Goal: Task Accomplishment & Management: Manage account settings

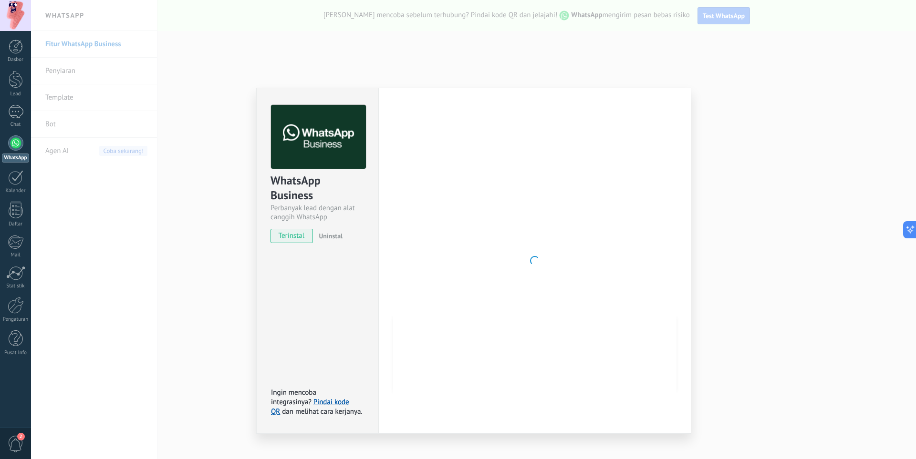
click at [660, 167] on div at bounding box center [534, 261] width 283 height 312
click at [492, 308] on div at bounding box center [534, 261] width 283 height 312
click at [608, 300] on div at bounding box center [534, 261] width 283 height 312
click at [337, 398] on link "Pindai kode QR" at bounding box center [310, 407] width 78 height 19
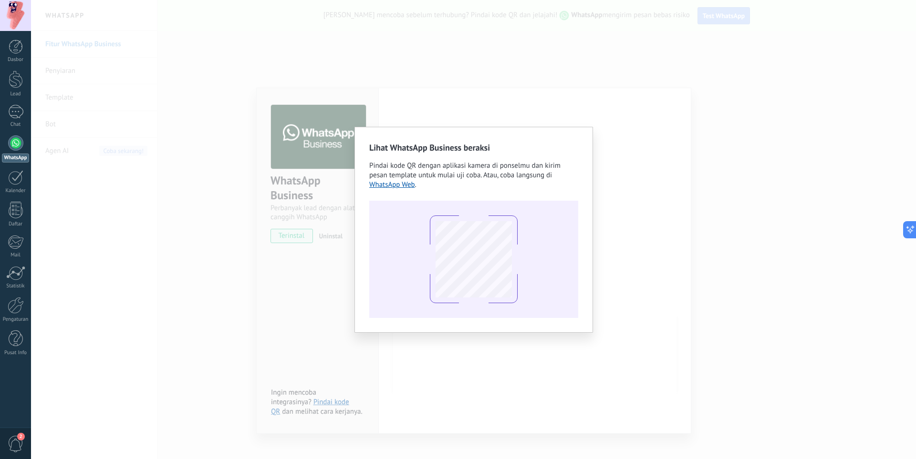
click at [132, 115] on div "Lihat WhatsApp Business beraksi Pindai kode QR dengan aplikasi kamera di ponsel…" at bounding box center [473, 229] width 885 height 459
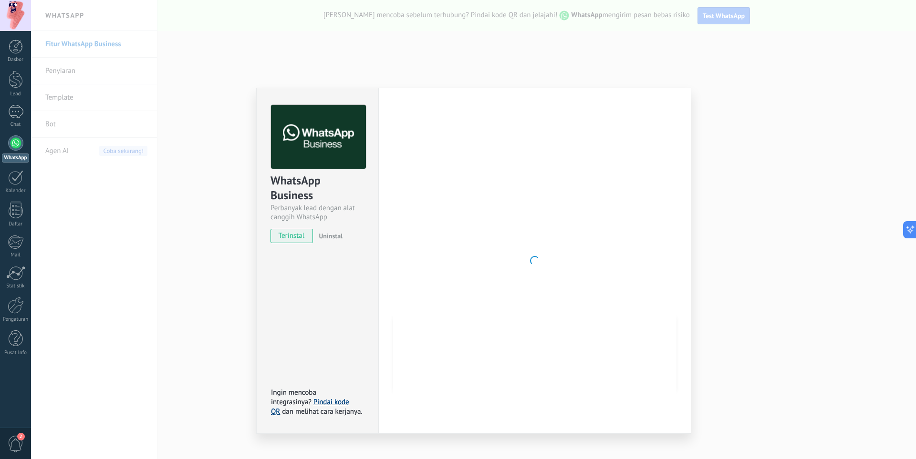
click at [330, 404] on link "Pindai kode QR" at bounding box center [310, 407] width 78 height 19
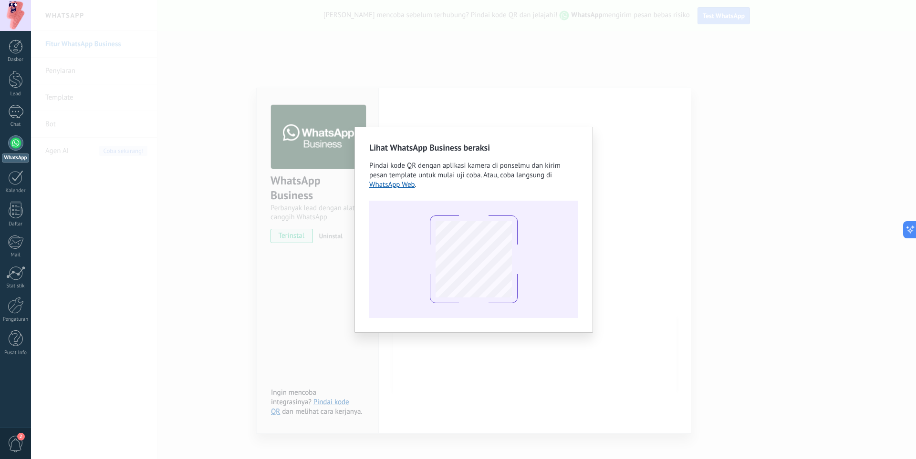
click at [842, 302] on div "Lihat WhatsApp Business beraksi Pindai kode QR dengan aplikasi kamera di ponsel…" at bounding box center [473, 229] width 885 height 459
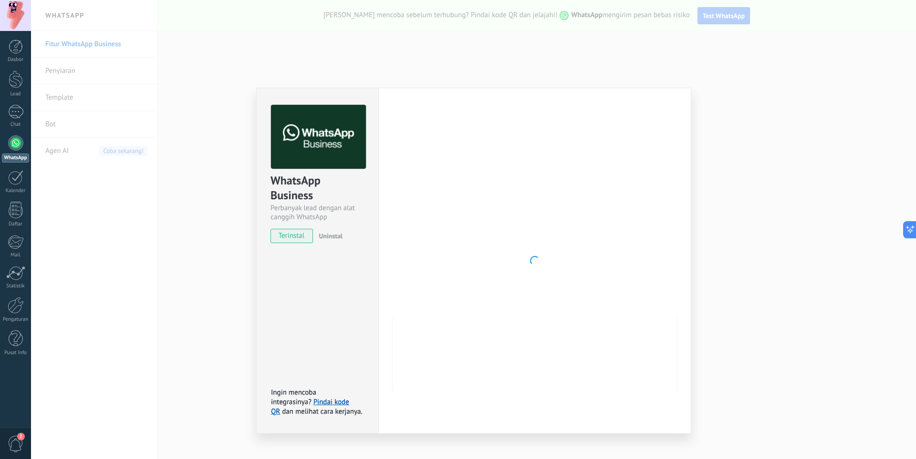
click at [336, 397] on div "Ingin mencoba integrasinya? Pindai kode QR dan melihat cara kerjanya." at bounding box center [318, 402] width 95 height 29
click at [119, 179] on div "WhatsApp Business Perbanyak lead dengan alat canggih WhatsApp terinstal Uninsta…" at bounding box center [473, 229] width 885 height 459
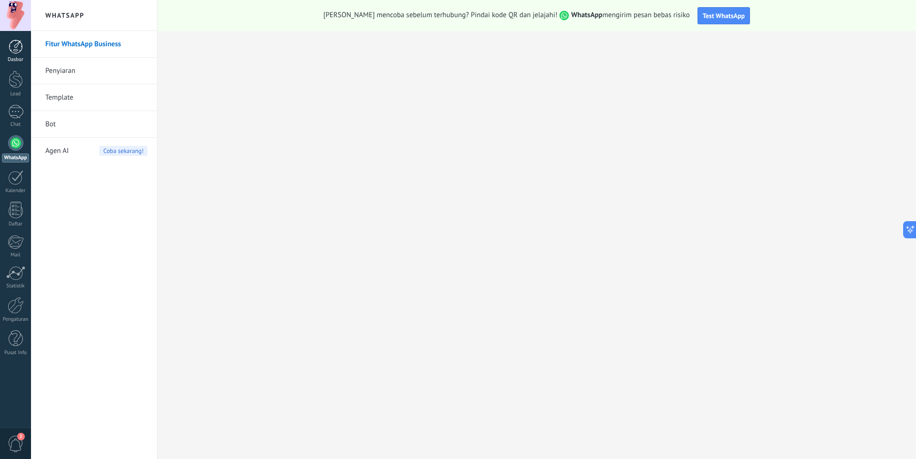
click at [16, 41] on div at bounding box center [16, 47] width 14 height 14
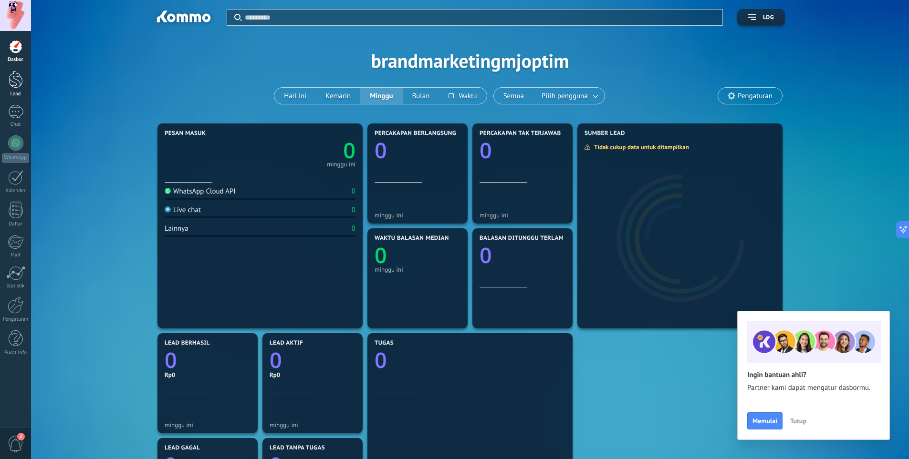
click at [18, 79] on div at bounding box center [16, 80] width 14 height 18
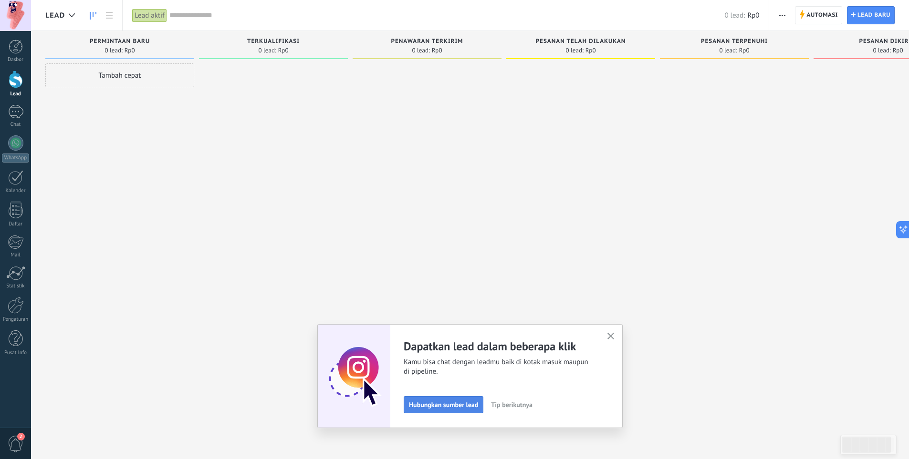
click at [463, 405] on span "Hubungkan sumber lead" at bounding box center [443, 405] width 69 height 7
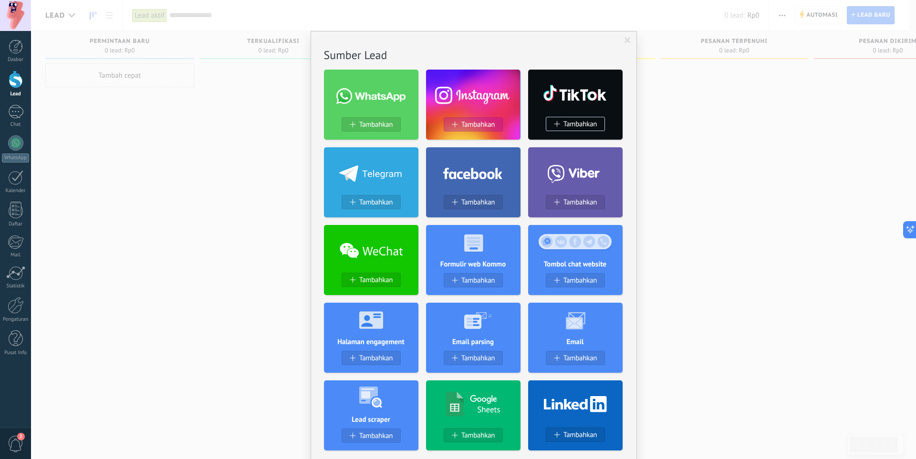
click at [479, 128] on span "Tambahkan" at bounding box center [478, 125] width 34 height 8
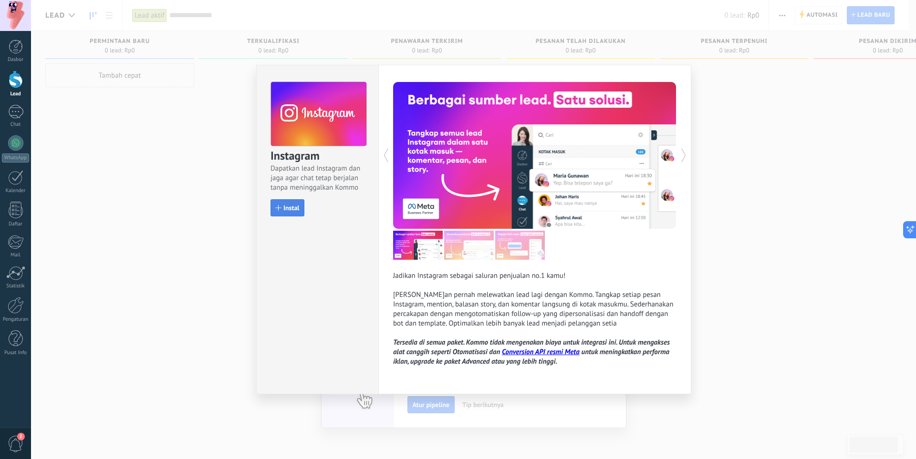
click at [288, 214] on button "Instal" at bounding box center [287, 207] width 34 height 17
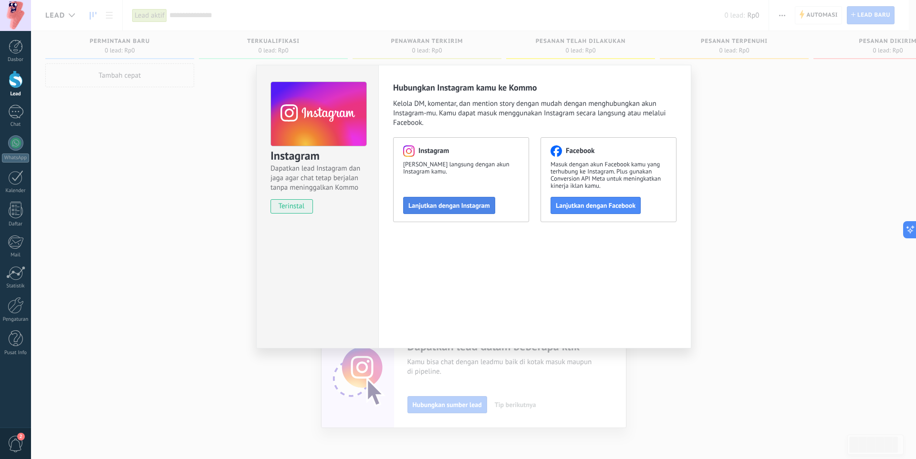
click at [474, 197] on button "Lanjutkan dengan Instagram" at bounding box center [449, 205] width 92 height 17
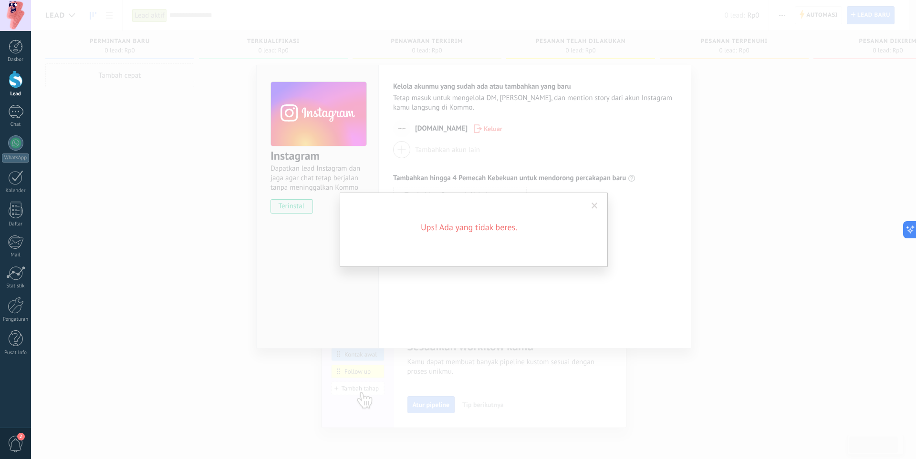
click at [470, 287] on div "Ups! Ada yang tidak beres." at bounding box center [473, 229] width 885 height 459
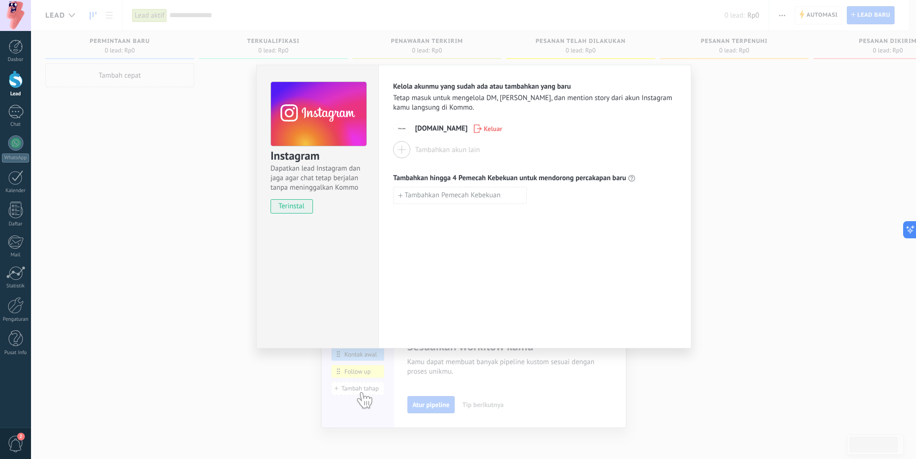
click at [757, 176] on div "Instagram Dapatkan lead Instagram dan jaga agar chat tetap berjalan tanpa menin…" at bounding box center [473, 229] width 885 height 459
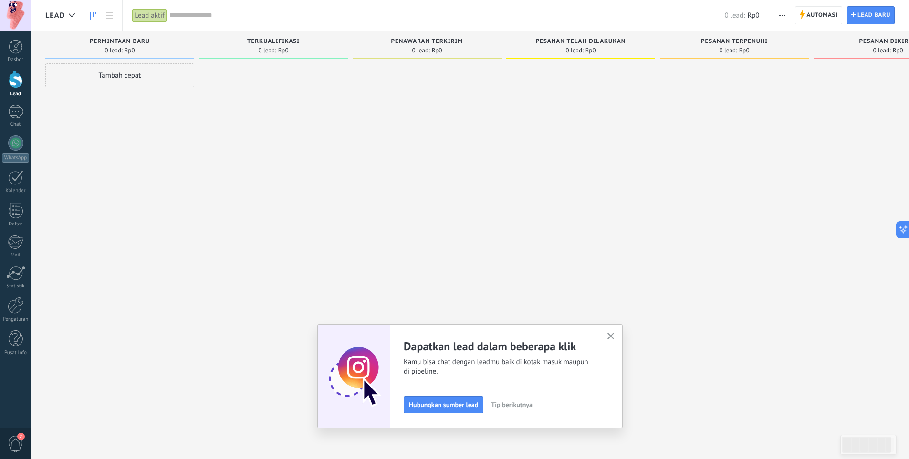
click at [433, 401] on button "Hubungkan sumber lead" at bounding box center [444, 404] width 80 height 17
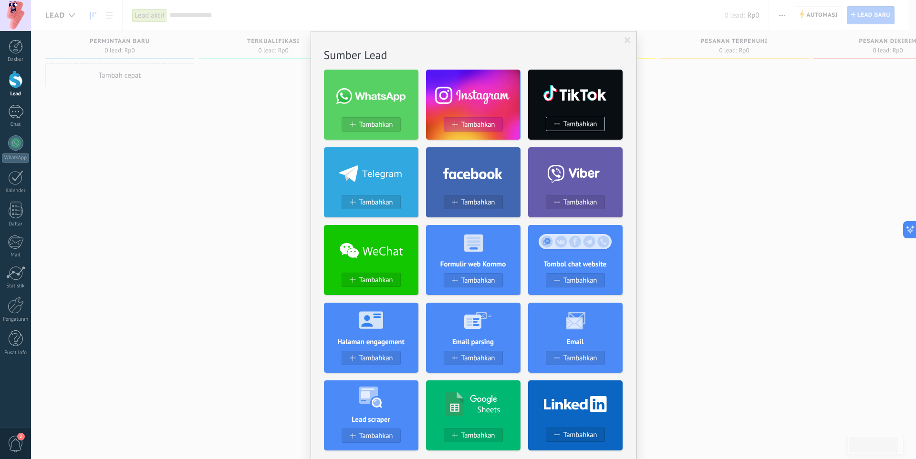
click at [444, 122] on div "Tambahkan" at bounding box center [473, 125] width 58 height 8
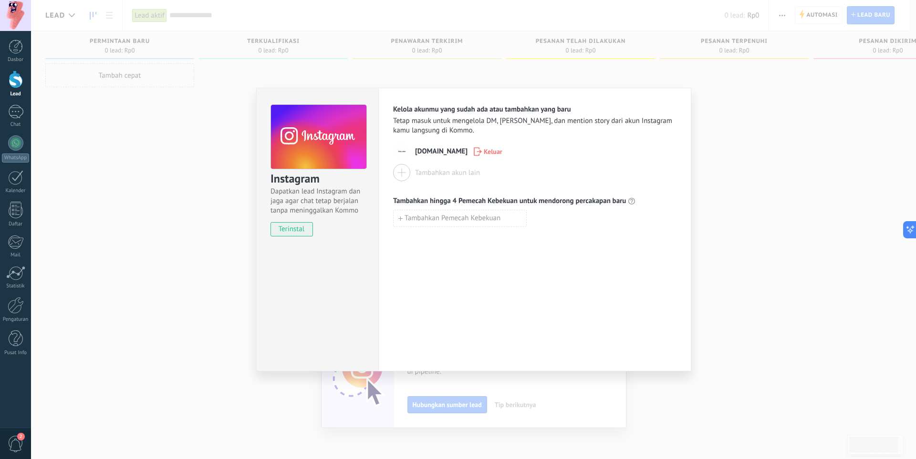
click at [423, 154] on span "[DOMAIN_NAME]" at bounding box center [441, 152] width 52 height 10
click at [404, 149] on img at bounding box center [401, 151] width 17 height 17
click at [409, 224] on button "Tambahkan Pemecah Kebekuan" at bounding box center [460, 218] width 134 height 17
click at [459, 265] on div "Kelola akunmu yang sudah ada atau tambahkan yang baru Tetap masuk untuk mengelo…" at bounding box center [534, 230] width 313 height 284
click at [448, 223] on input at bounding box center [460, 217] width 133 height 15
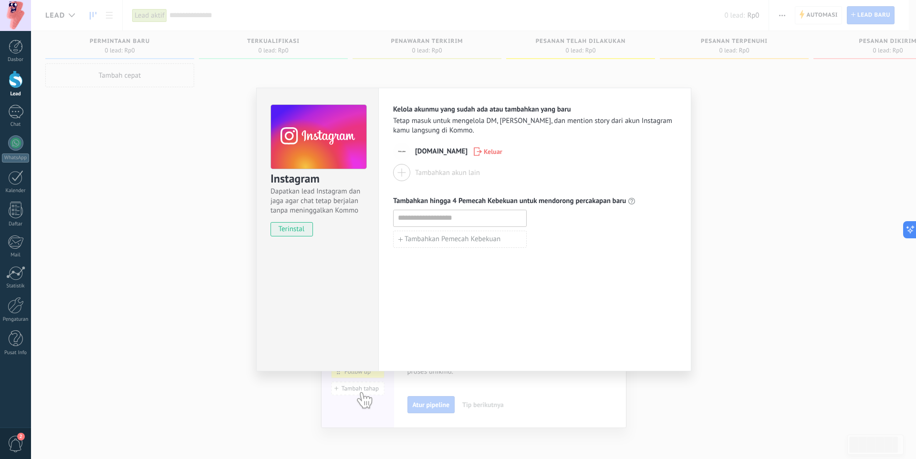
click at [459, 313] on div "Kelola akunmu yang sudah ada atau tambahkan yang baru Tetap masuk untuk mengelo…" at bounding box center [534, 230] width 313 height 284
click at [400, 165] on div at bounding box center [401, 172] width 17 height 17
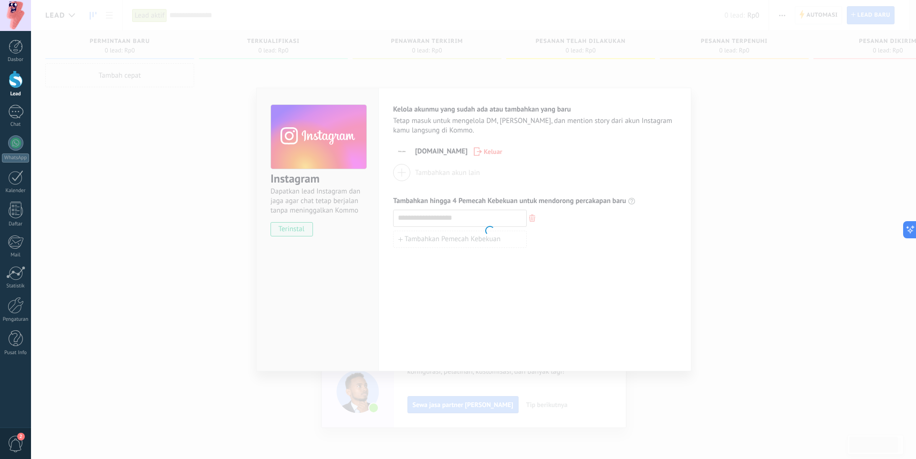
click at [415, 151] on body ".abccls-1,.abccls-2{fill-rule:evenodd}.abccls-2{fill:#fff} .abfcls-1{fill:none}…" at bounding box center [458, 229] width 916 height 459
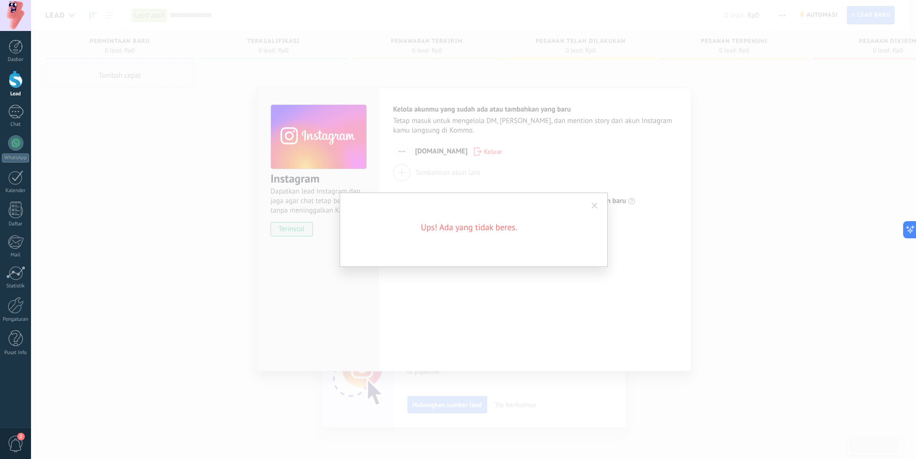
click at [597, 200] on span at bounding box center [595, 206] width 16 height 16
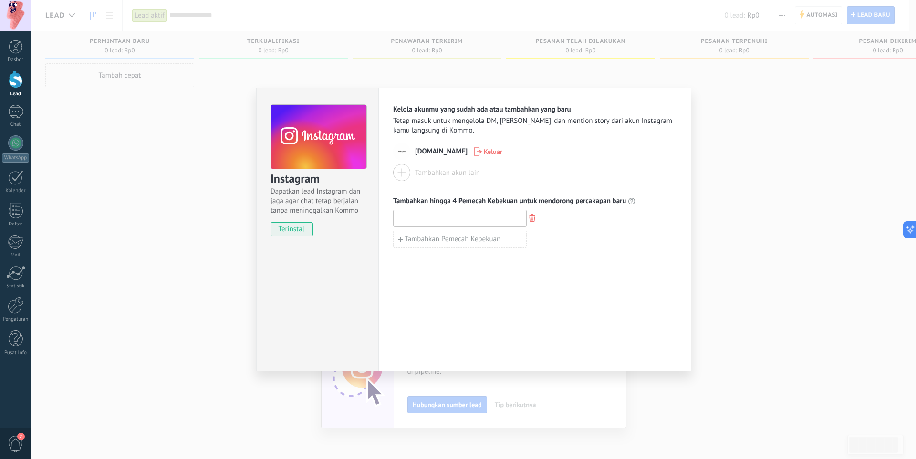
click at [488, 219] on input at bounding box center [460, 217] width 133 height 15
type input "****"
click at [465, 240] on span "Tambahkan Pemecah Kebekuan" at bounding box center [452, 239] width 96 height 7
click at [436, 216] on input "****" at bounding box center [460, 217] width 133 height 15
drag, startPoint x: 436, startPoint y: 216, endPoint x: 378, endPoint y: 216, distance: 57.7
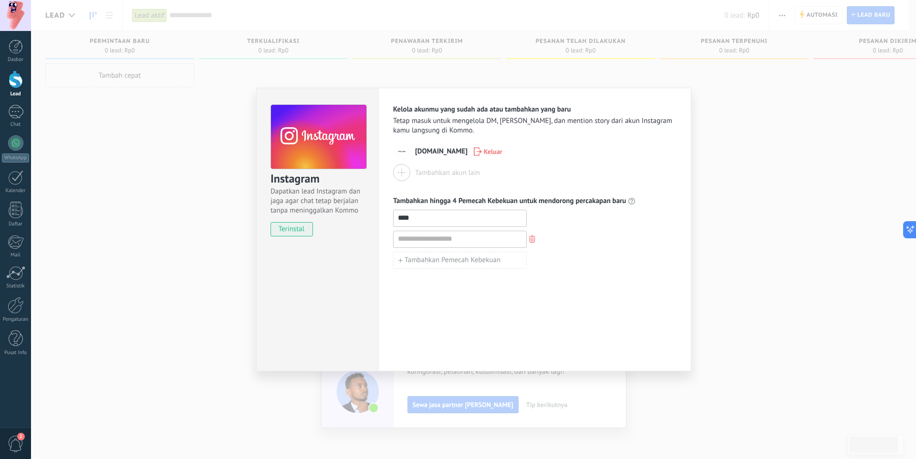
click at [378, 216] on div "Kelola akunmu yang sudah ada atau tambahkan yang baru Tetap masuk untuk mengelo…" at bounding box center [534, 230] width 313 height 284
click at [706, 194] on div "Instagram Dapatkan lead Instagram dan jaga agar chat tetap berjalan tanpa menin…" at bounding box center [473, 229] width 885 height 459
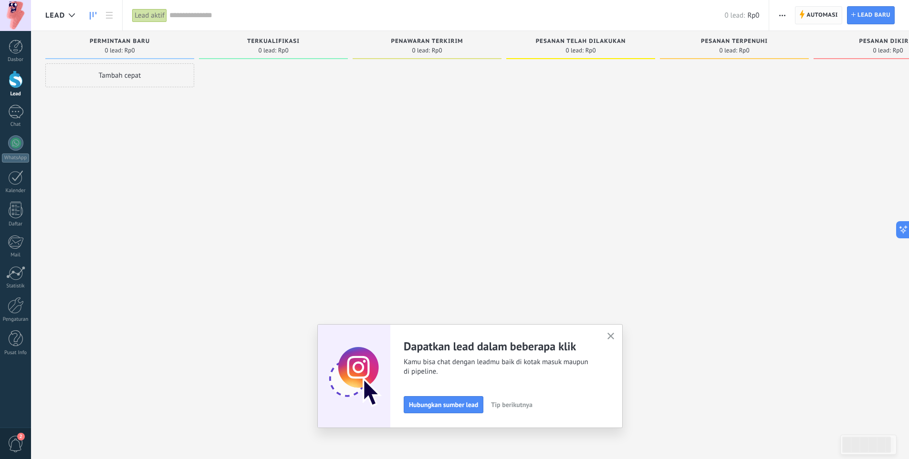
click at [811, 14] on span "Automasi" at bounding box center [821, 15] width 31 height 17
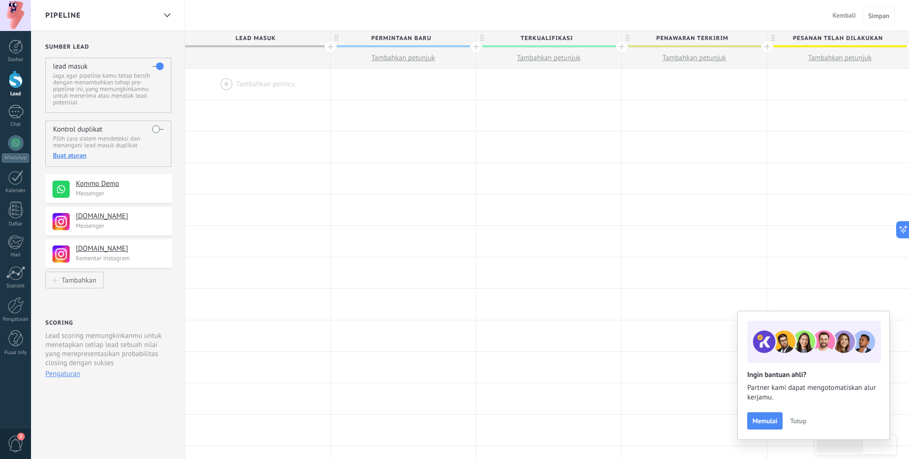
click at [177, 212] on div "**********" at bounding box center [108, 381] width 154 height 701
click at [133, 198] on div "Kommo Demo Messenger" at bounding box center [108, 189] width 127 height 29
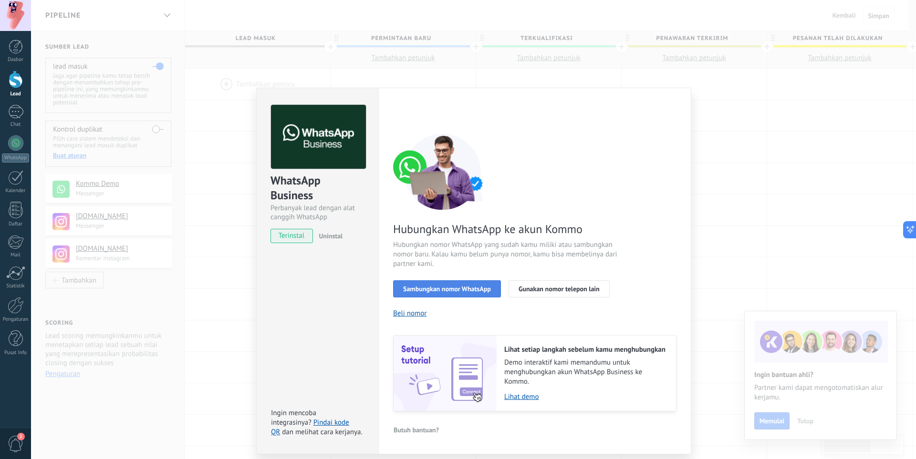
click at [480, 287] on span "Sambungkan nomor WhatsApp" at bounding box center [447, 289] width 88 height 7
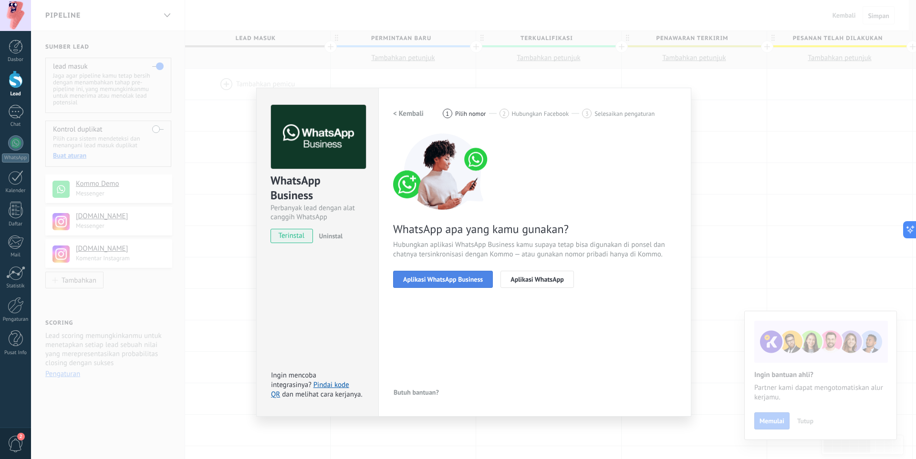
click at [451, 279] on span "Aplikasi WhatsApp Business" at bounding box center [443, 279] width 80 height 7
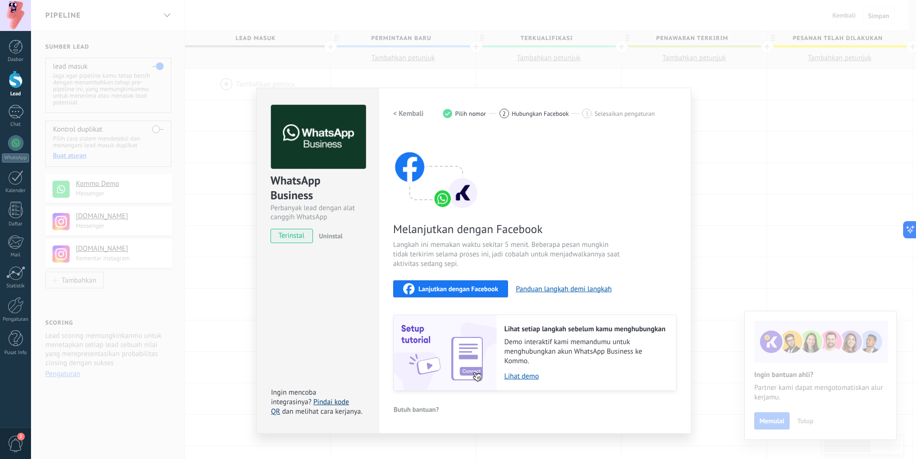
click at [323, 405] on link "Pindai kode QR" at bounding box center [310, 407] width 78 height 19
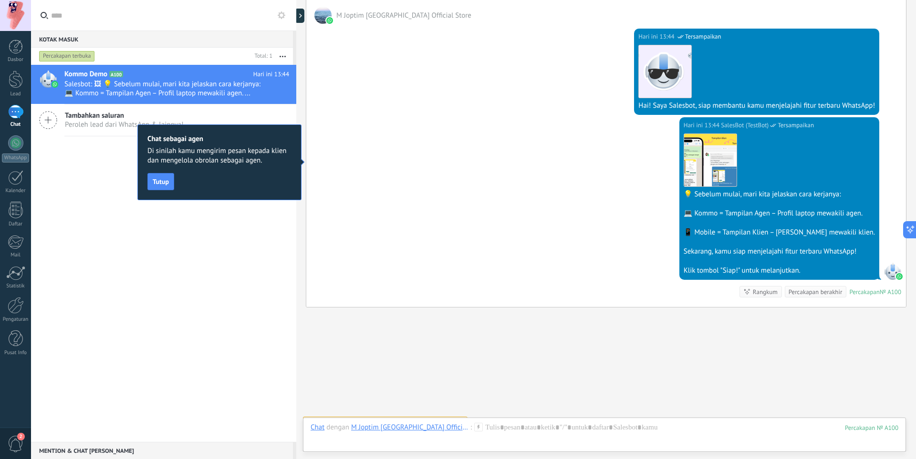
scroll to position [173, 0]
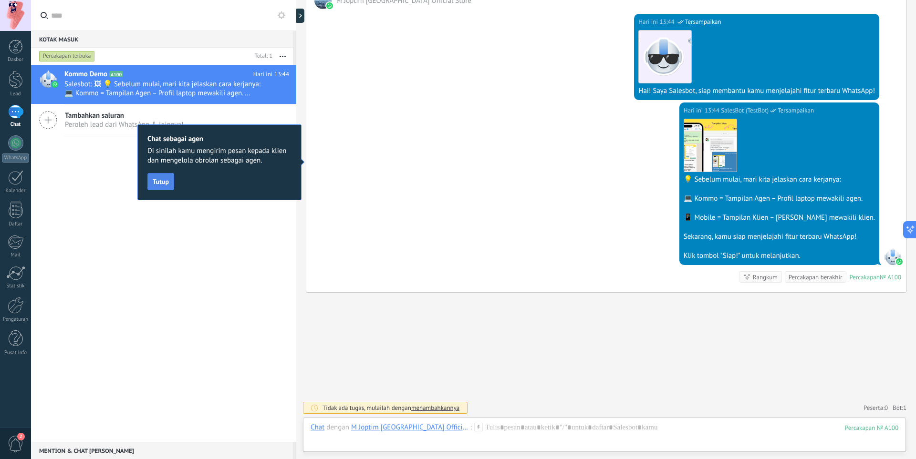
click at [158, 182] on span "Tutup" at bounding box center [161, 181] width 16 height 7
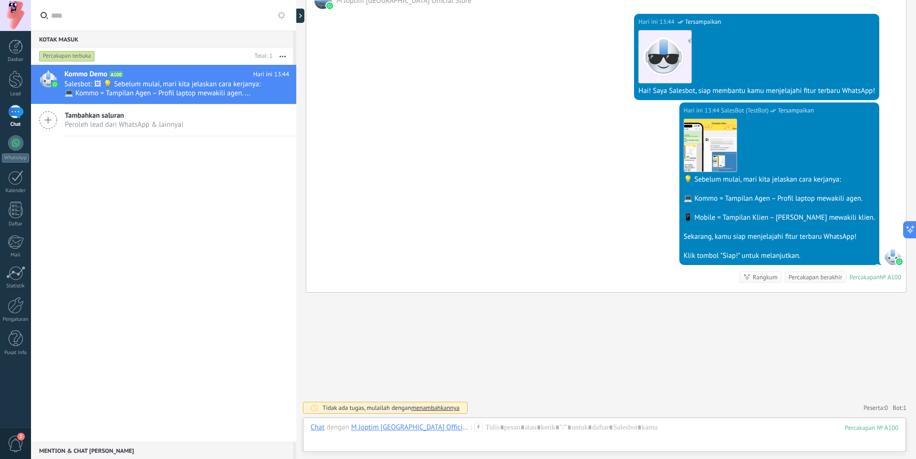
click at [443, 405] on span "menambahkannya" at bounding box center [435, 408] width 48 height 8
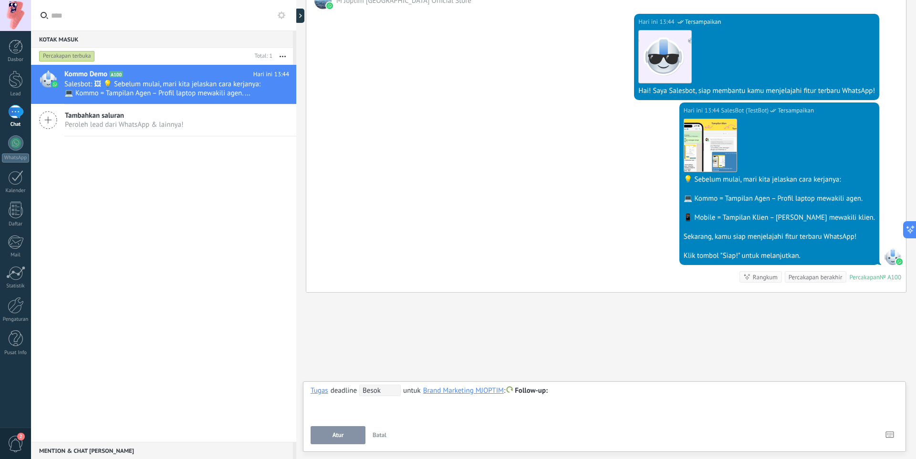
click at [526, 331] on div "Cari Muat lebih Hari ini Hari ini Buat: 2 peristiwa Perluas Hari ini 13:44 M Jo…" at bounding box center [606, 143] width 620 height 632
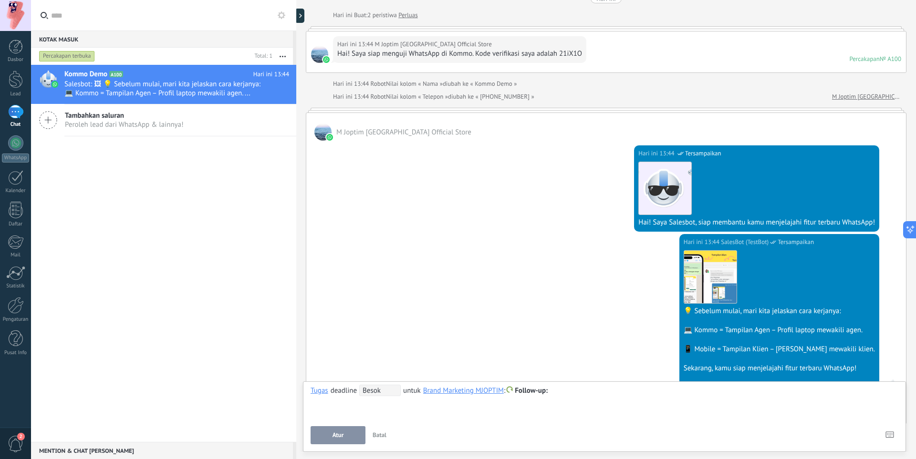
scroll to position [0, 0]
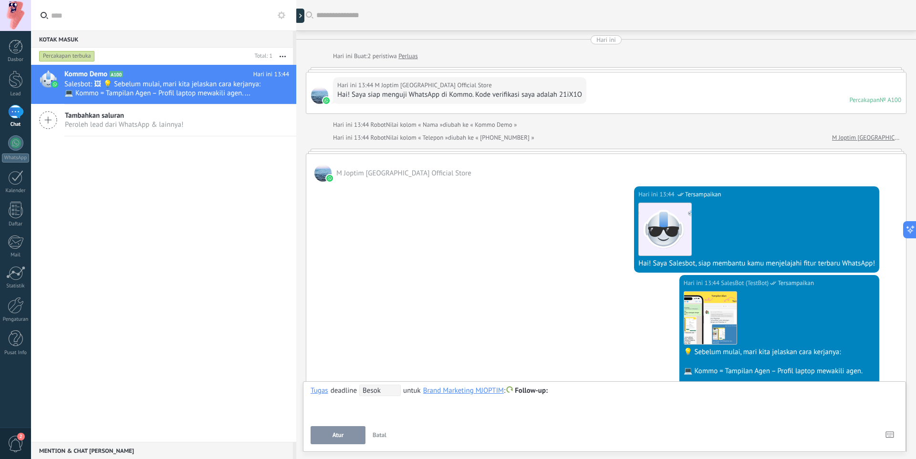
click at [11, 109] on div "1" at bounding box center [15, 112] width 15 height 14
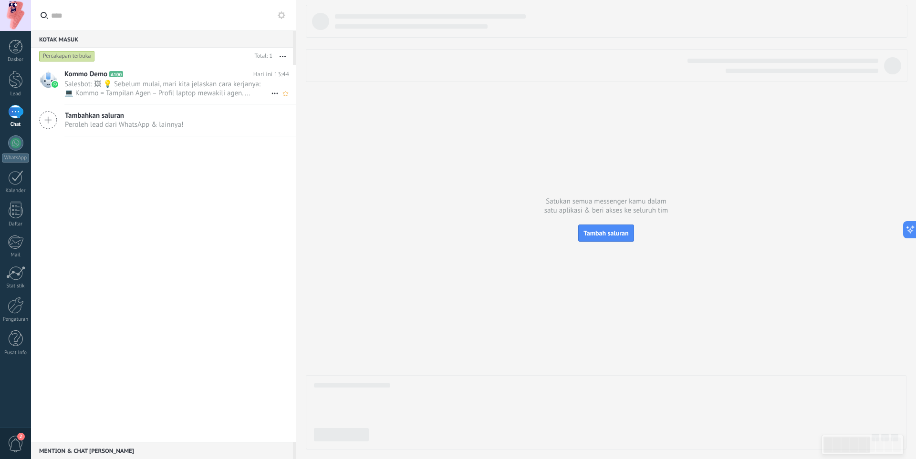
click at [193, 88] on span "Salesbot: 🖼 💡 Sebelum mulai, mari kita jelaskan cara kerjanya: 💻 Kommo = Tampil…" at bounding box center [167, 89] width 207 height 18
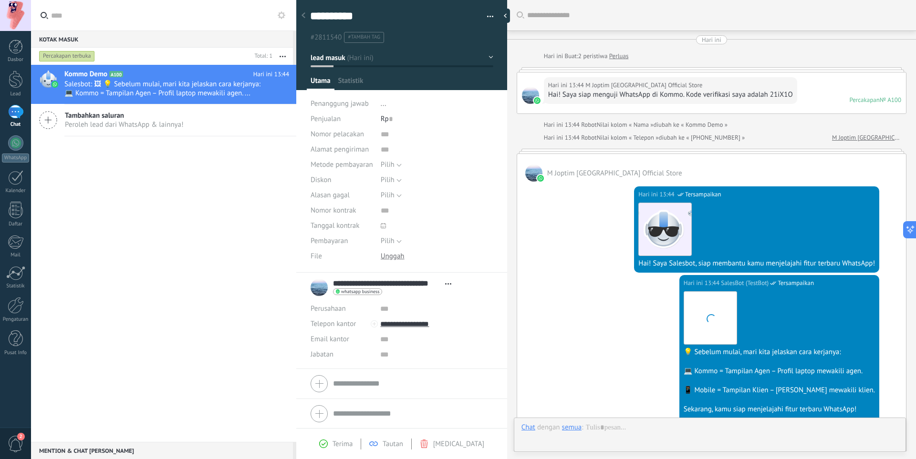
scroll to position [14, 0]
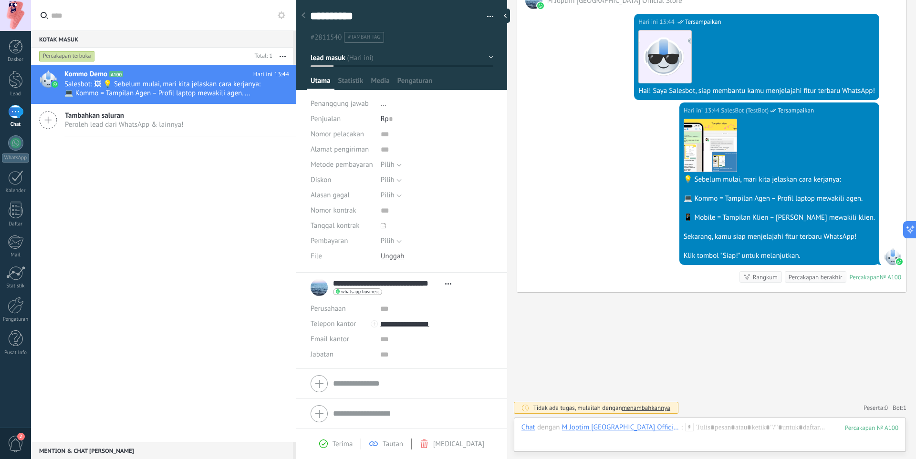
click at [761, 202] on div "💻 Kommo = Tampilan Agen – Profil laptop mewakili agen." at bounding box center [779, 199] width 191 height 10
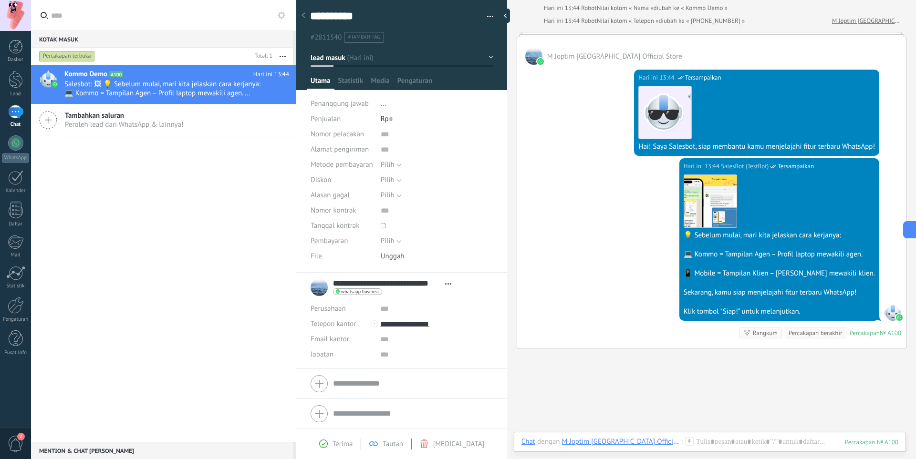
scroll to position [127, 0]
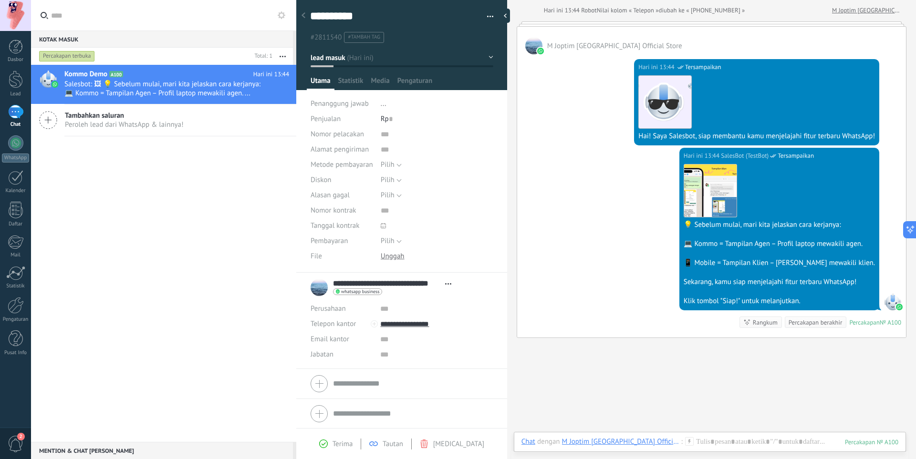
click at [827, 157] on div "Hari ini 13:44 SalesBot (TestBot) Tersampaikan" at bounding box center [779, 156] width 191 height 10
click at [820, 238] on div at bounding box center [779, 235] width 191 height 10
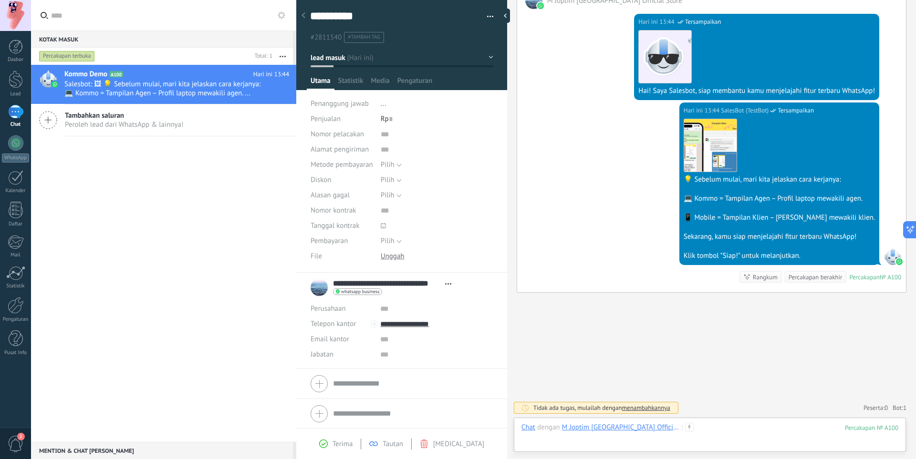
click at [581, 435] on div at bounding box center [709, 437] width 377 height 29
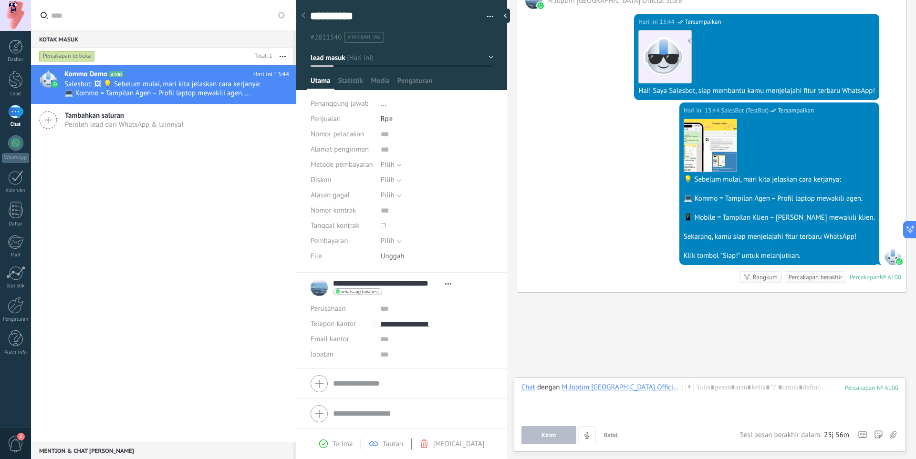
drag, startPoint x: 581, startPoint y: 435, endPoint x: 750, endPoint y: 402, distance: 172.1
click at [750, 402] on div "Chat dengan M Joptim Indonesia Official Store : 100 Kirim Batal Lacak klik link…" at bounding box center [709, 414] width 377 height 62
click at [750, 402] on div at bounding box center [709, 401] width 377 height 36
drag, startPoint x: 752, startPoint y: 398, endPoint x: 544, endPoint y: 425, distance: 209.7
click at [544, 425] on div "Chat dengan M Joptim Indonesia Official Store : 100 Kirim Batal Lacak klik link…" at bounding box center [709, 414] width 377 height 62
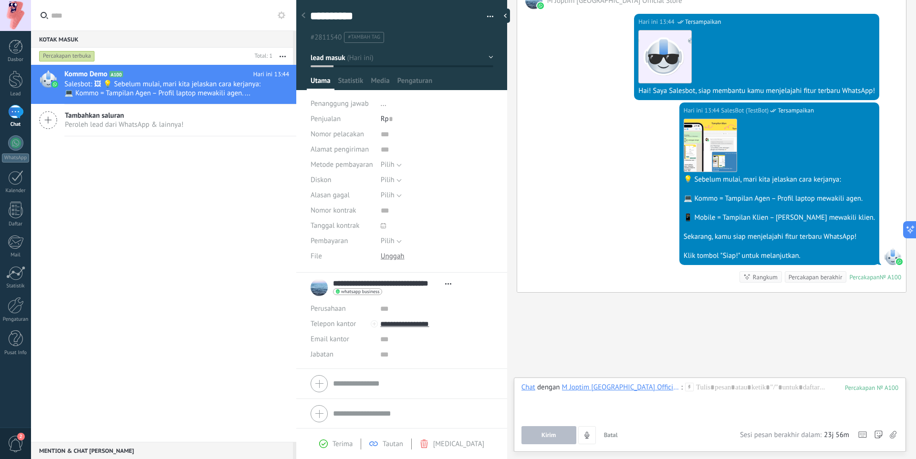
click at [569, 317] on div "Cari Muat lebih Hari ini Hari ini Buat: 2 peristiwa Perluas Hari ini 13:44 M Jo…" at bounding box center [711, 143] width 409 height 632
click at [416, 345] on input "text" at bounding box center [436, 338] width 112 height 15
click at [164, 123] on span "Peroleh lead dari WhatsApp & lainnya!" at bounding box center [124, 124] width 119 height 9
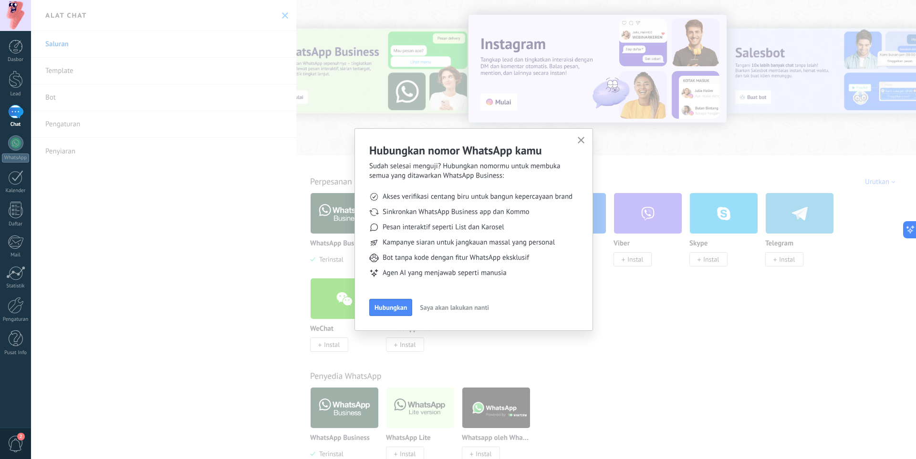
click at [584, 138] on button "button" at bounding box center [581, 141] width 12 height 13
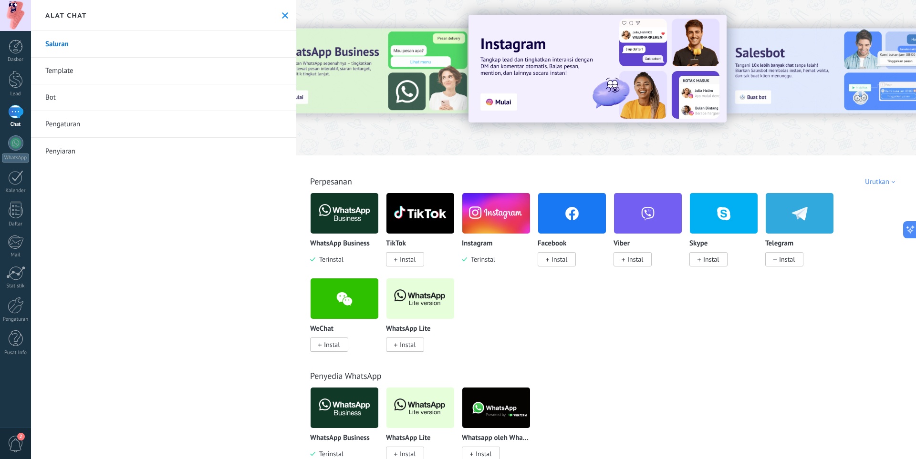
click at [344, 211] on img at bounding box center [345, 213] width 68 height 46
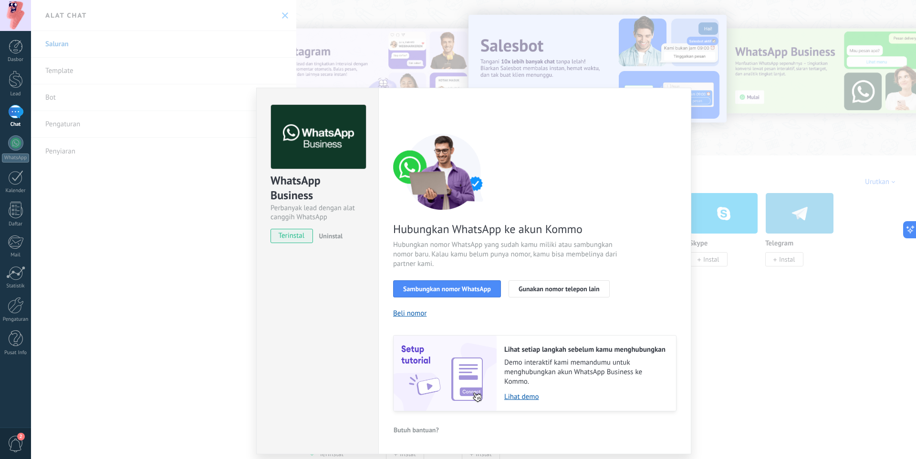
click at [738, 282] on div "WhatsApp Business Perbanyak lead dengan alat canggih WhatsApp terinstal Uninsta…" at bounding box center [473, 229] width 885 height 459
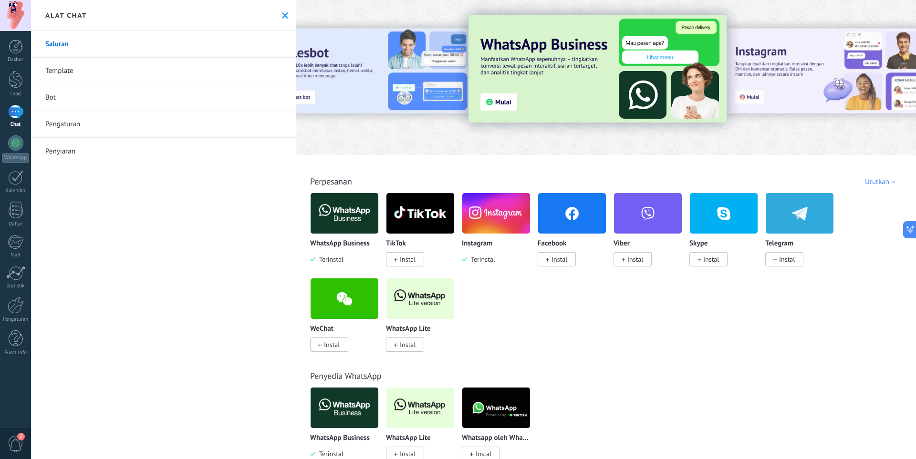
click at [629, 326] on div "WhatsApp Business Terinstal TikTok Instal Instagram Terinstal Facebook Instal V…" at bounding box center [611, 278] width 602 height 171
click at [547, 309] on div "WhatsApp Business Terinstal TikTok Instal Instagram Terinstal Facebook Instal V…" at bounding box center [611, 278] width 602 height 171
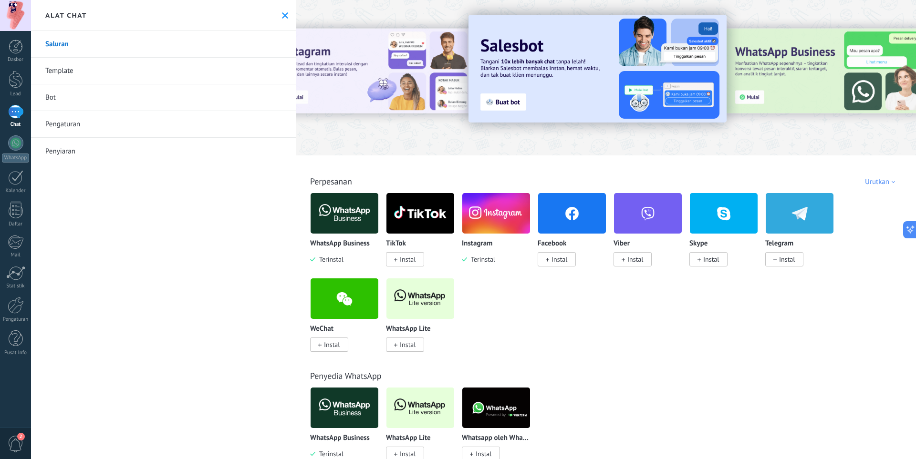
click at [17, 116] on div "1" at bounding box center [15, 112] width 15 height 14
click at [14, 77] on div at bounding box center [16, 80] width 14 height 18
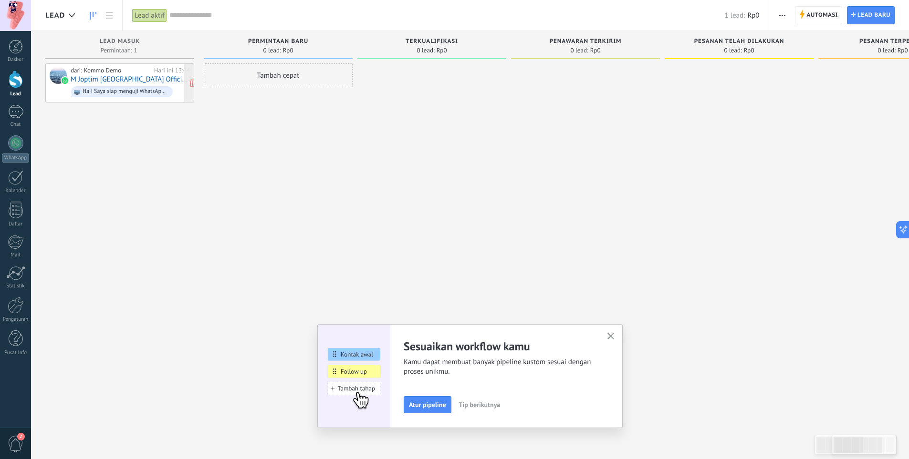
click at [134, 95] on div "Hai! Saya siap menguji WhatsApp di Kommo. Kode verifikasi saya adalah 21iX1O" at bounding box center [122, 91] width 102 height 11
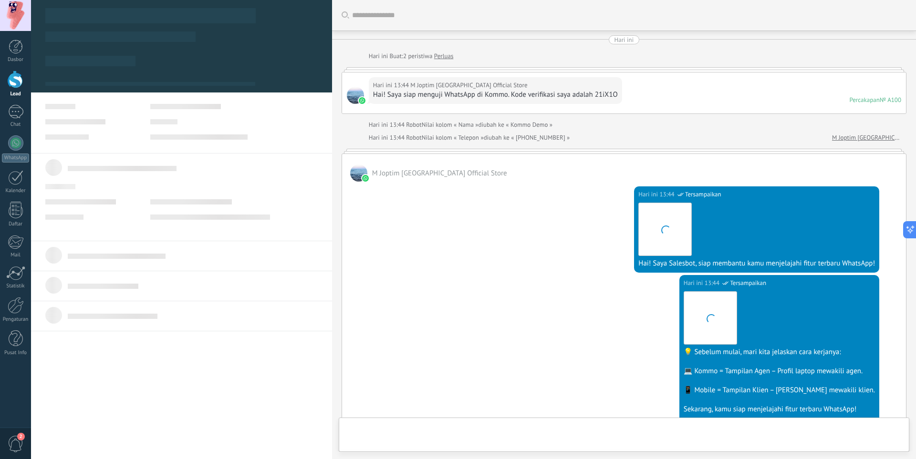
scroll to position [221, 0]
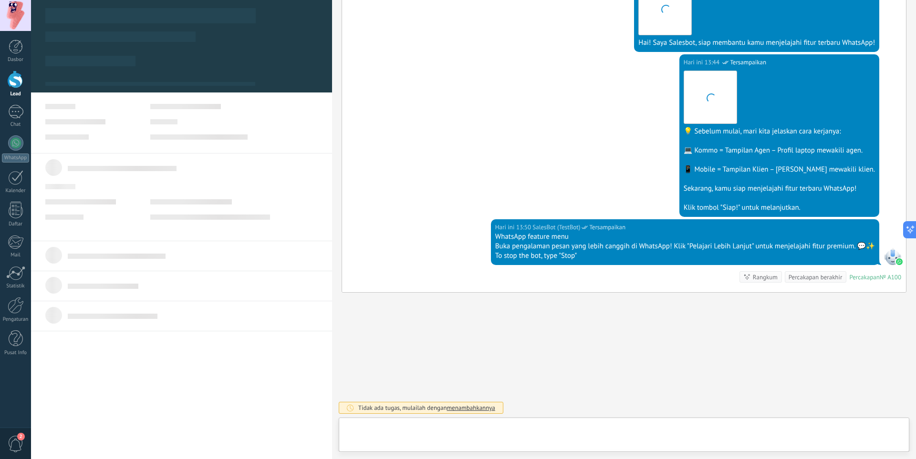
type textarea "**********"
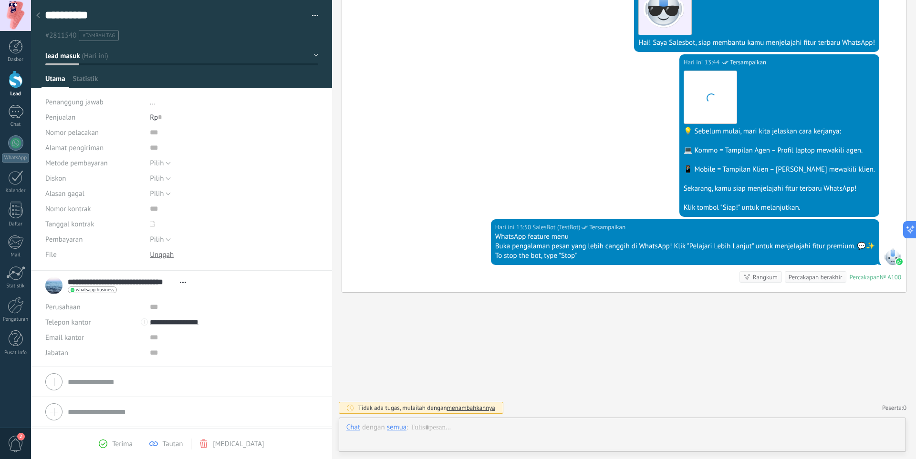
scroll to position [14, 0]
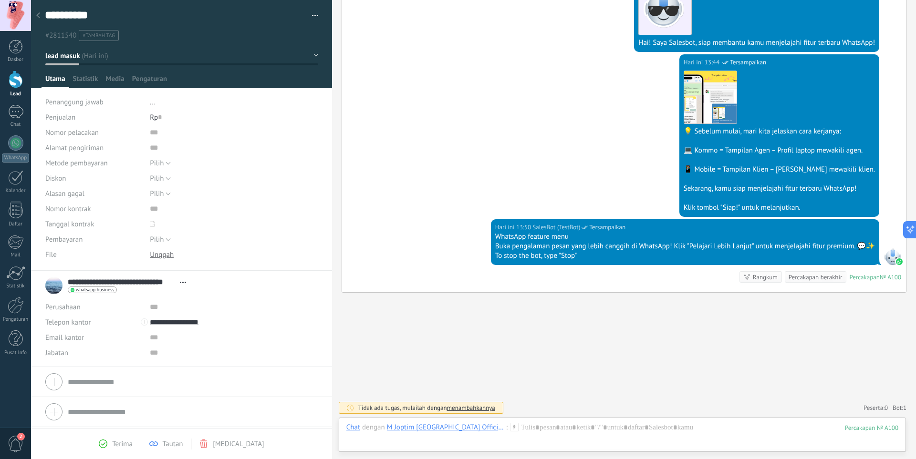
click at [601, 335] on div "Cari Muat lebih Hari ini Hari ini Buat: 2 peristiwa Perluas Hari ini 13:44 M Jo…" at bounding box center [624, 119] width 584 height 680
click at [15, 93] on div "Lead" at bounding box center [16, 94] width 28 height 6
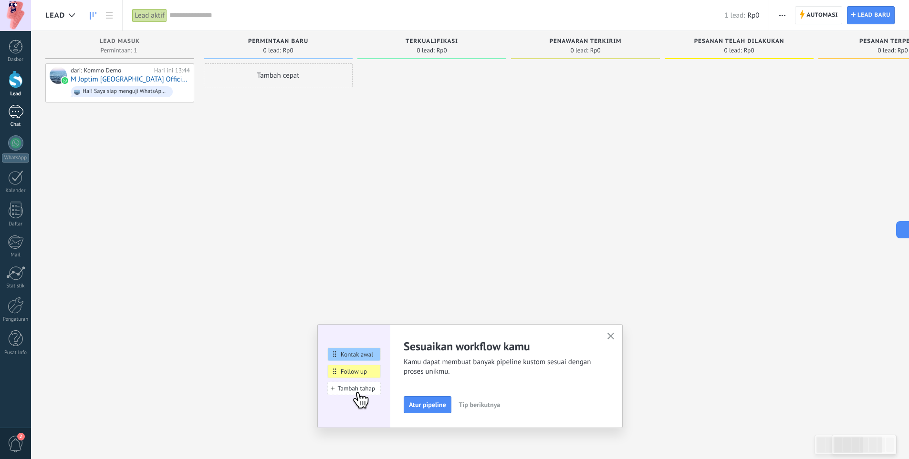
click at [15, 119] on link "1 Chat" at bounding box center [15, 116] width 31 height 23
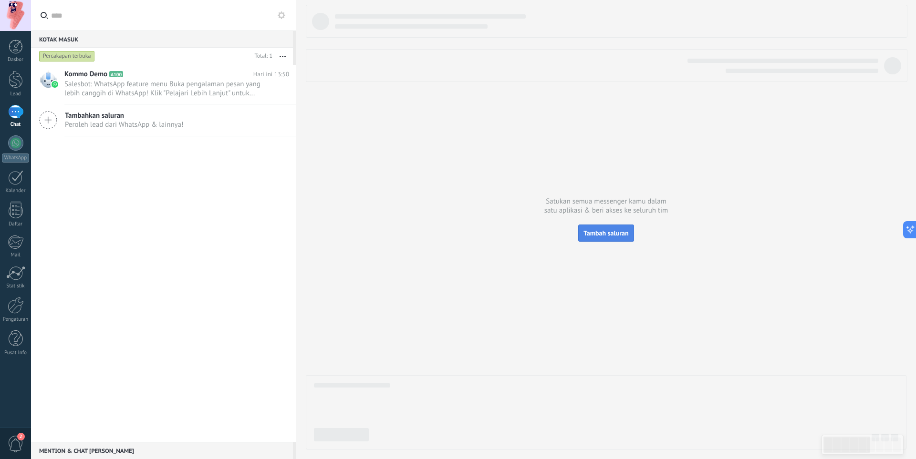
click at [601, 232] on span "Tambah saluran" at bounding box center [605, 233] width 45 height 9
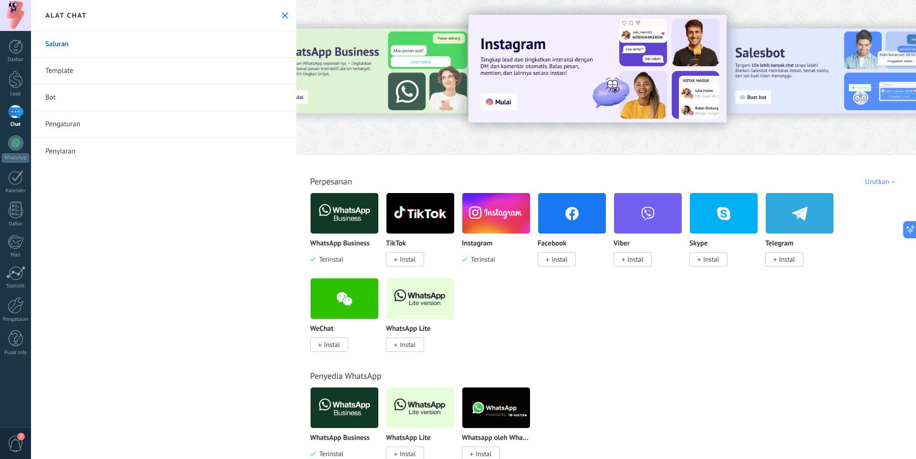
click at [347, 226] on img at bounding box center [345, 213] width 68 height 46
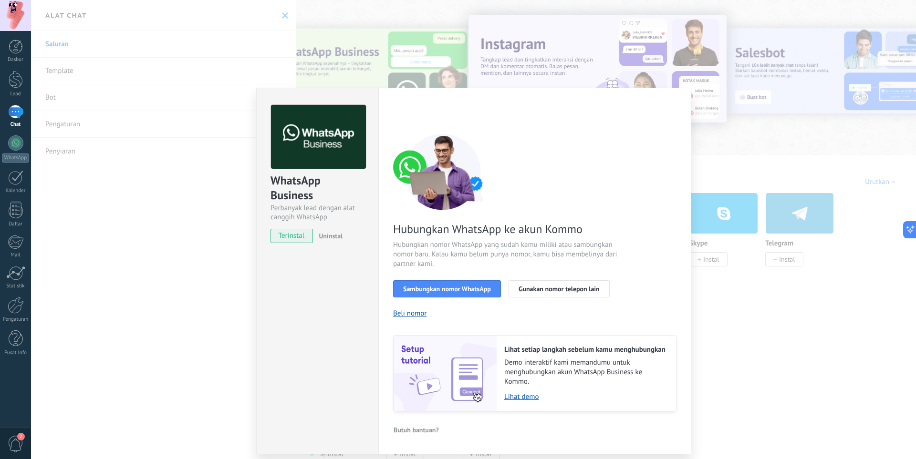
click at [779, 137] on div "WhatsApp Business Perbanyak lead dengan alat canggih WhatsApp terinstal Uninsta…" at bounding box center [473, 229] width 885 height 459
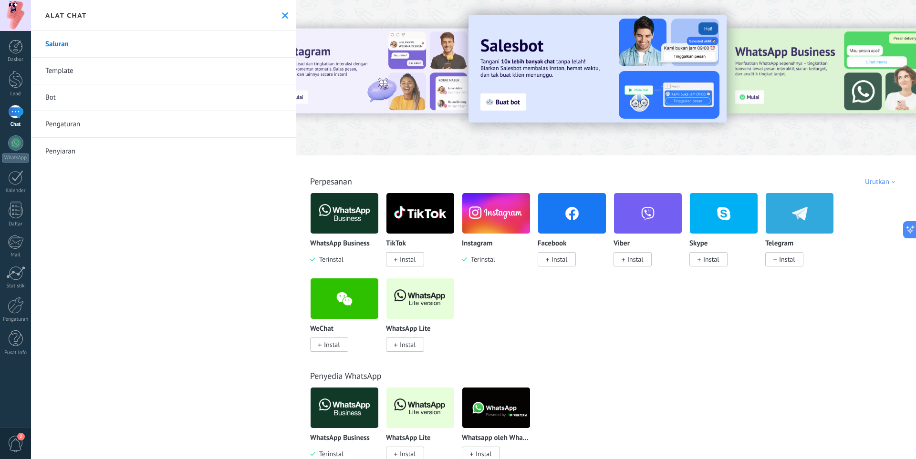
click at [84, 92] on link "Bot" at bounding box center [163, 97] width 265 height 27
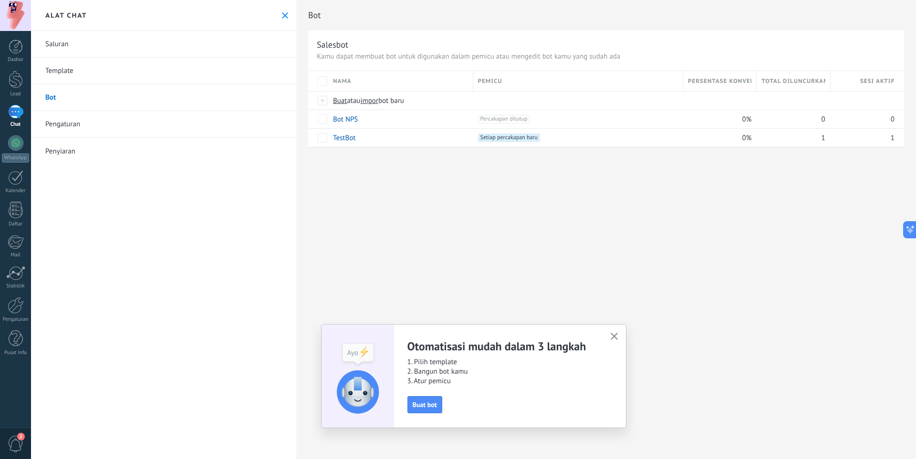
click at [72, 72] on link "Template" at bounding box center [163, 71] width 265 height 27
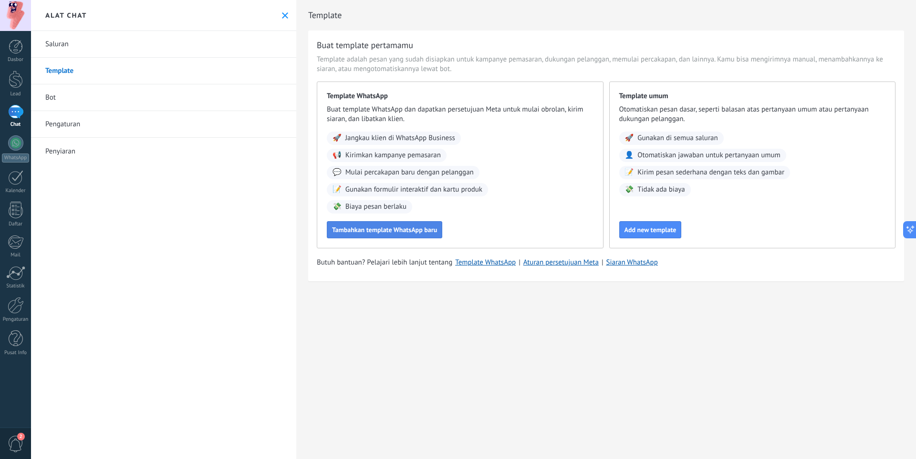
click at [376, 228] on span "Tambahkan template WhatsApp baru" at bounding box center [384, 230] width 105 height 7
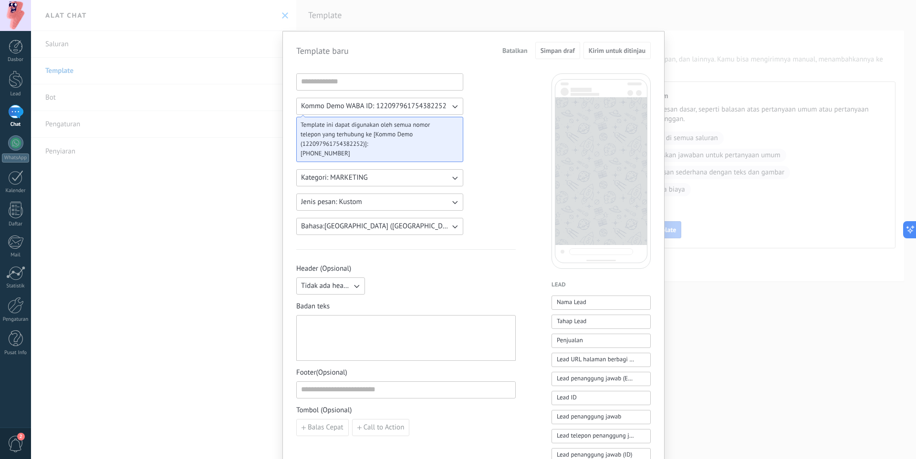
click at [392, 199] on button "Jenis pesan: Kustom" at bounding box center [379, 202] width 167 height 17
click at [392, 199] on li "Kustom" at bounding box center [376, 202] width 172 height 16
click at [397, 146] on span "Template ini dapat digunakan oleh semua nomor telepon yang terhubung ke [Kommo …" at bounding box center [375, 134] width 151 height 29
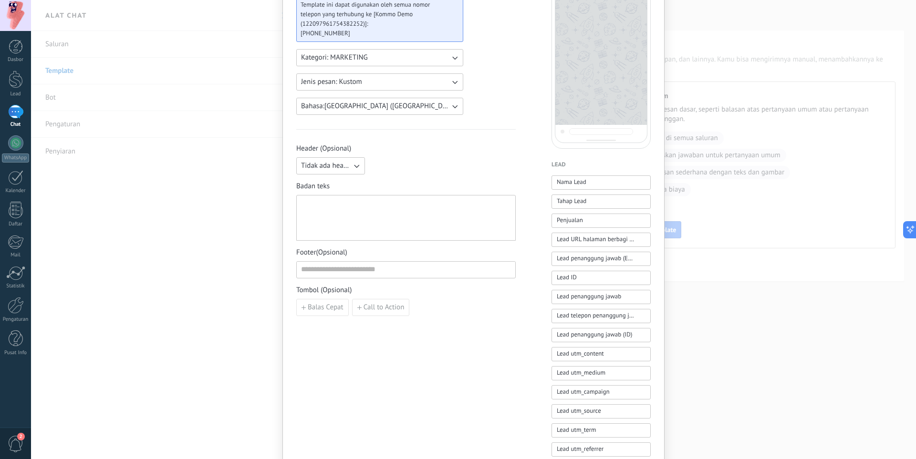
scroll to position [127, 0]
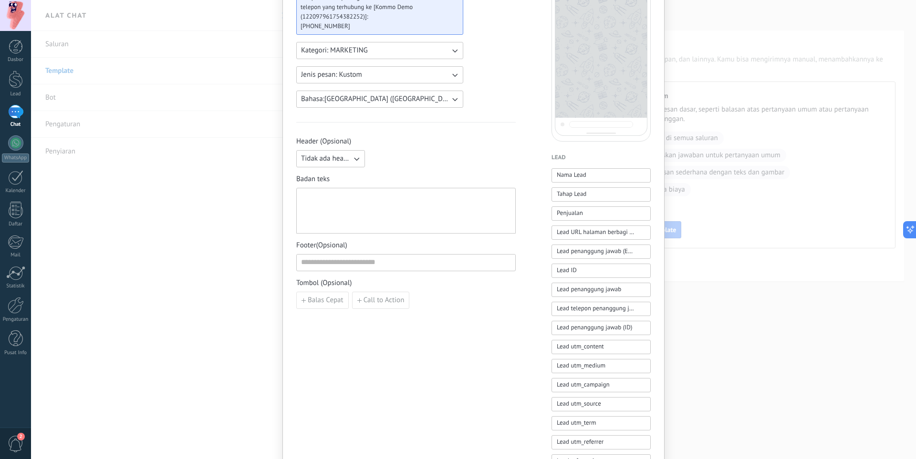
click at [346, 197] on div at bounding box center [406, 211] width 210 height 38
click at [355, 157] on icon "button" at bounding box center [357, 159] width 10 height 10
click at [313, 180] on li "Teks" at bounding box center [327, 175] width 74 height 16
click at [424, 158] on input at bounding box center [442, 158] width 146 height 15
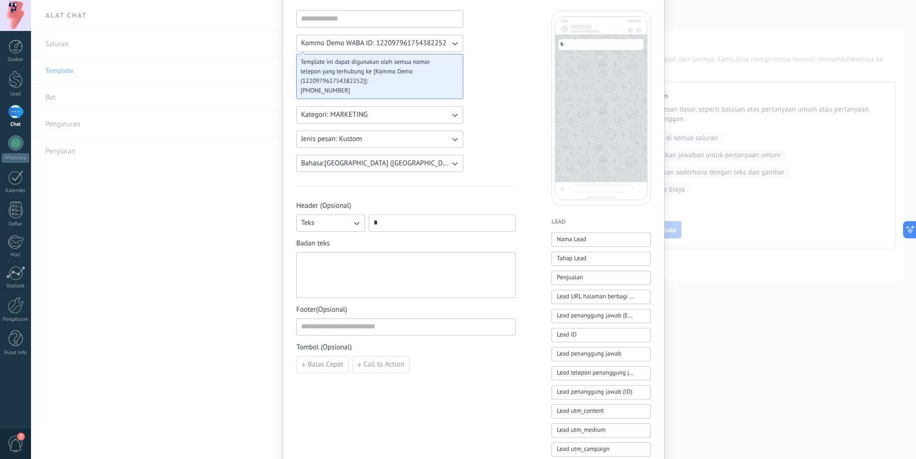
scroll to position [0, 0]
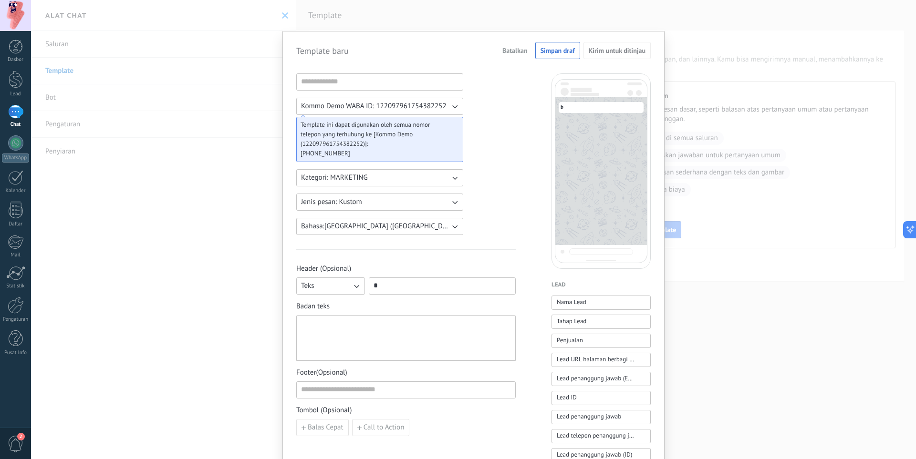
type input "*"
click at [649, 278] on div "Template baru Batalkan Simpan draf Kirim untuk ditinjau Kommo Demo WABA ID: 122…" at bounding box center [473, 384] width 382 height 706
